Goal: Task Accomplishment & Management: Complete application form

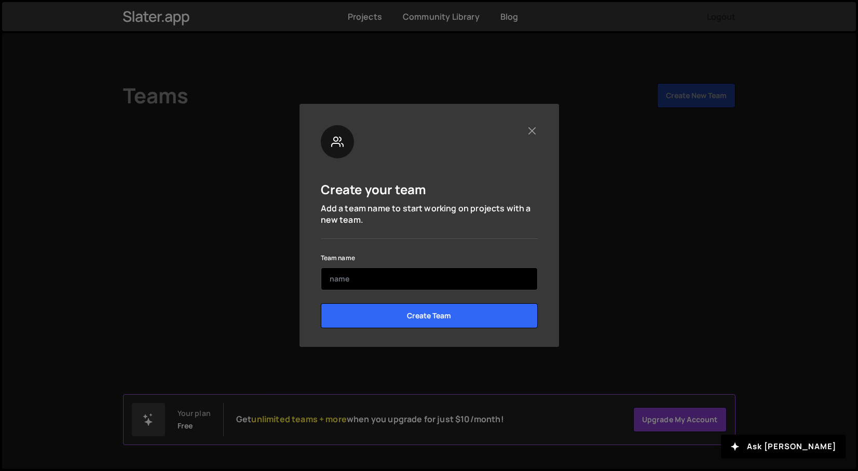
click at [496, 271] on input "text" at bounding box center [429, 278] width 217 height 23
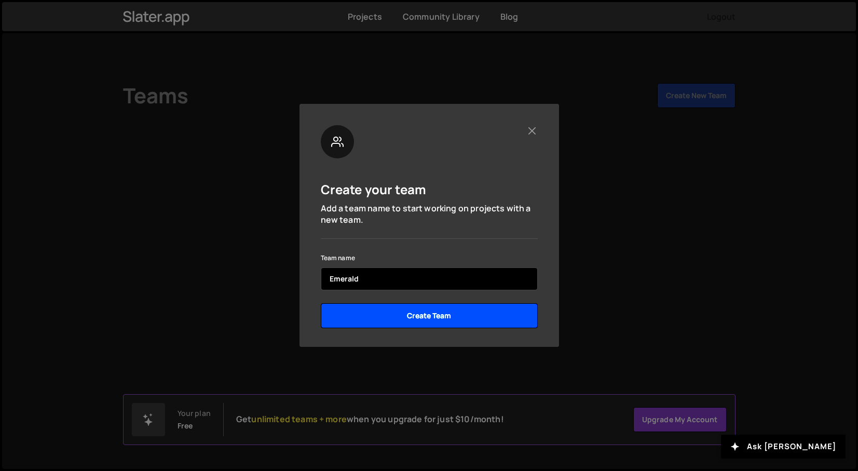
type input "Emerald"
click at [485, 323] on input "Create Team" at bounding box center [429, 315] width 217 height 25
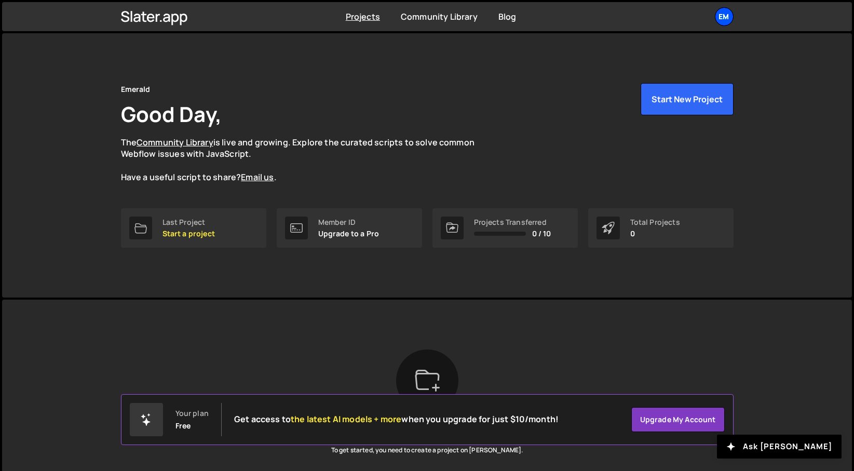
click at [723, 20] on div "Em" at bounding box center [724, 16] width 19 height 19
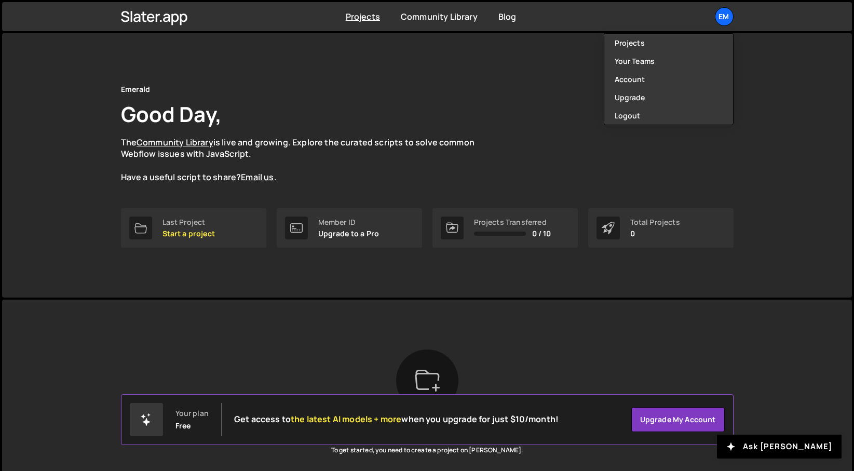
click at [476, 108] on div "Emerald Good Day, The Community Library is live and growing. Explore the curate…" at bounding box center [427, 133] width 613 height 100
